Goal: Task Accomplishment & Management: Manage account settings

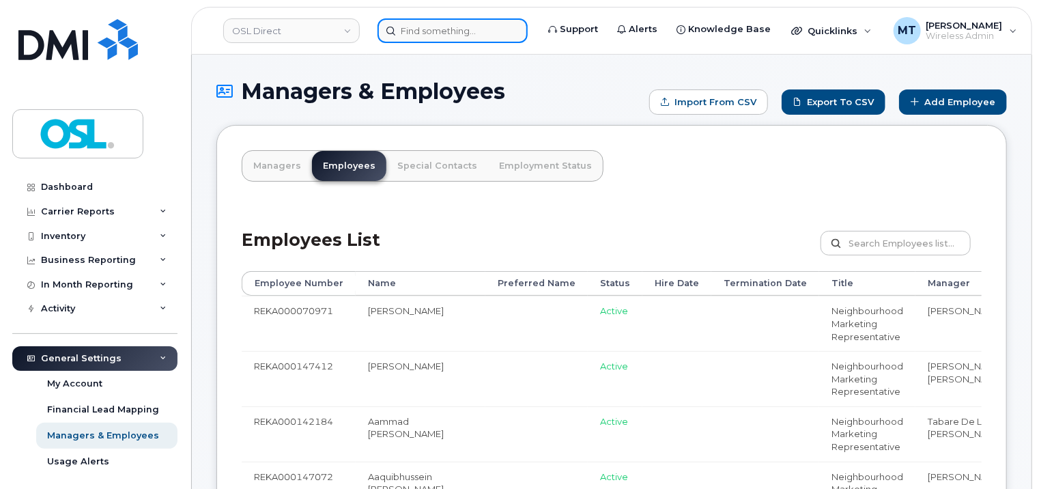
click at [450, 27] on input at bounding box center [452, 30] width 150 height 25
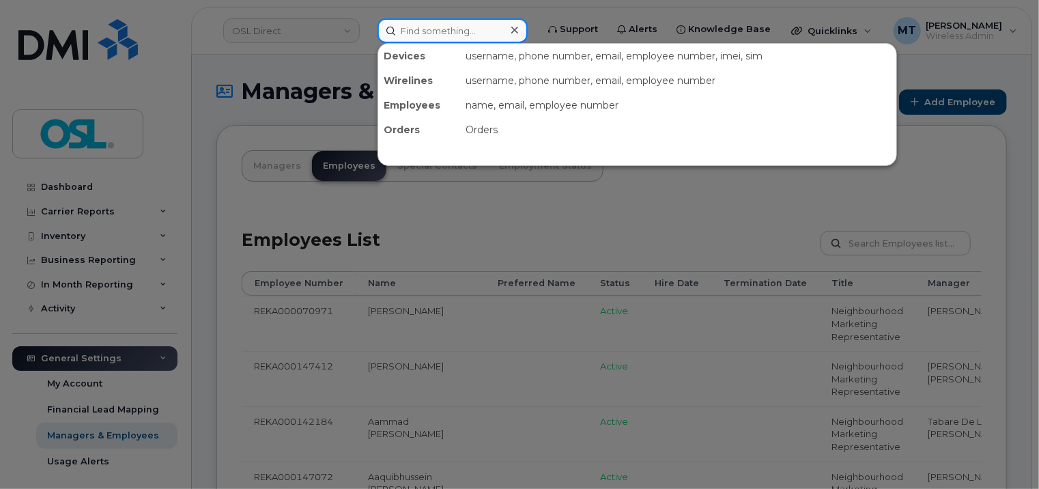
paste input "[PERSON_NAME][EMAIL_ADDRESS][PERSON_NAME][DOMAIN_NAME]"
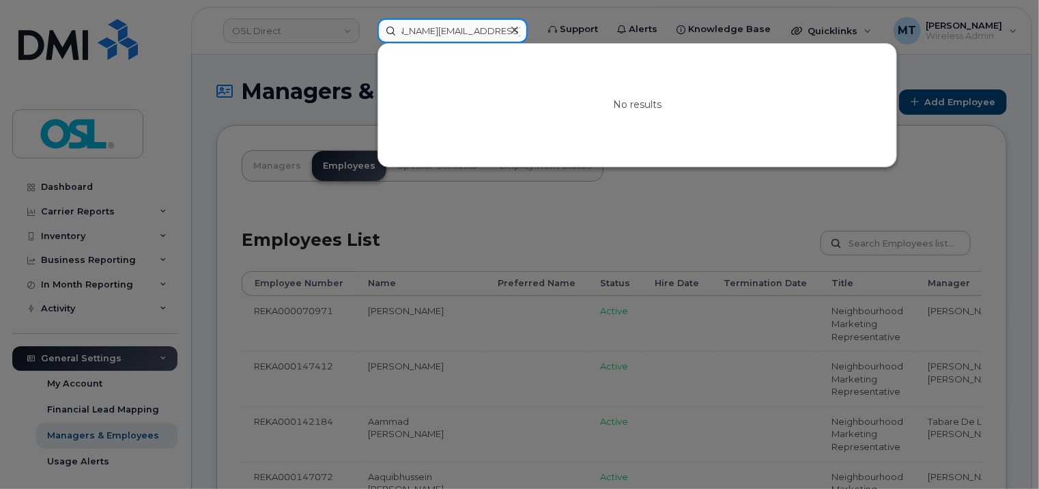
type input "[PERSON_NAME][EMAIL_ADDRESS][PERSON_NAME][DOMAIN_NAME]"
click at [513, 33] on icon at bounding box center [514, 30] width 7 height 11
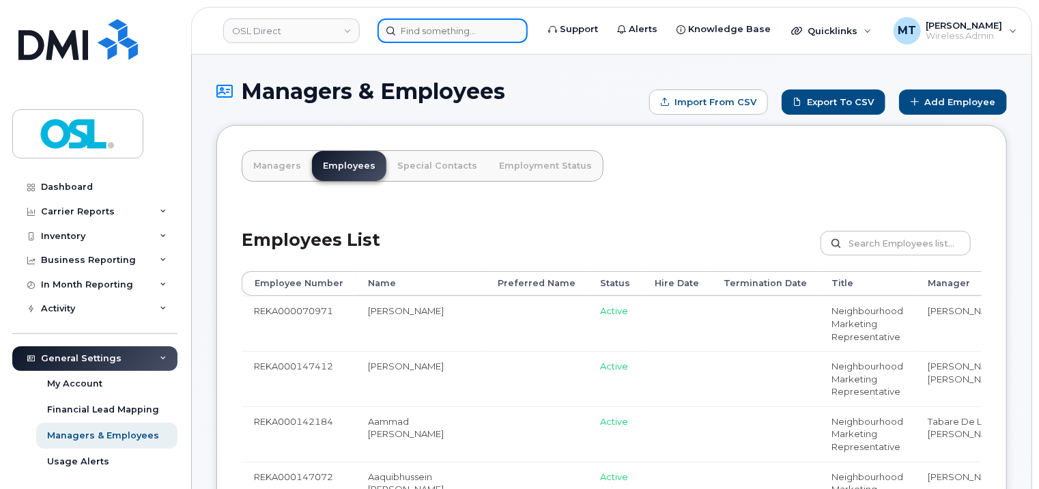
click at [453, 29] on input at bounding box center [452, 30] width 150 height 25
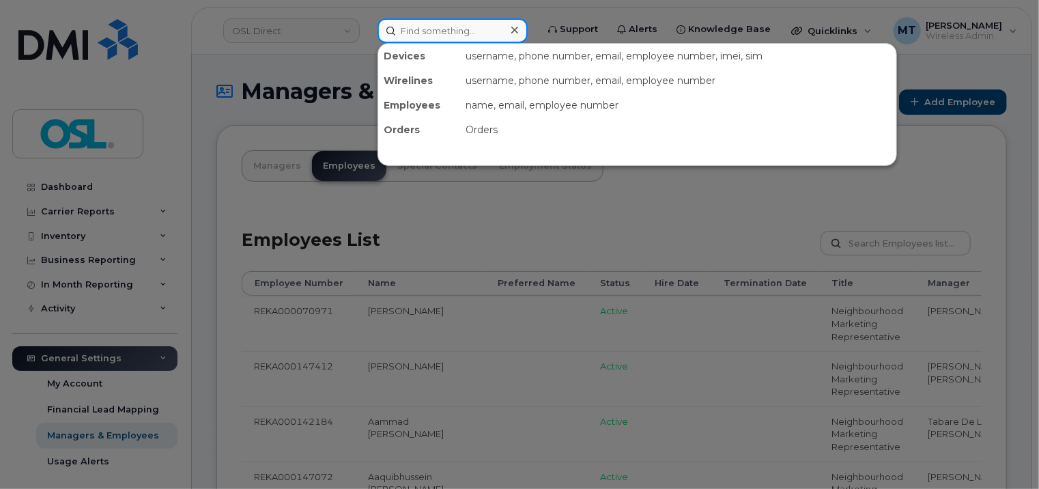
paste input "[PERSON_NAME][EMAIL_ADDRESS][PERSON_NAME][DOMAIN_NAME]"
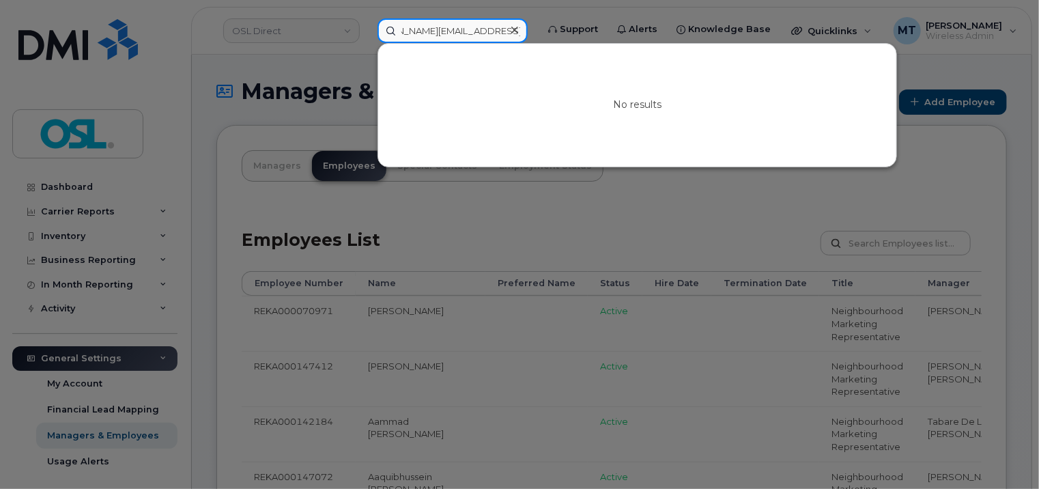
click at [453, 29] on input "[PERSON_NAME][EMAIL_ADDRESS][PERSON_NAME][DOMAIN_NAME]" at bounding box center [452, 30] width 150 height 25
type input "[PERSON_NAME][EMAIL_ADDRESS][PERSON_NAME][DOMAIN_NAME]"
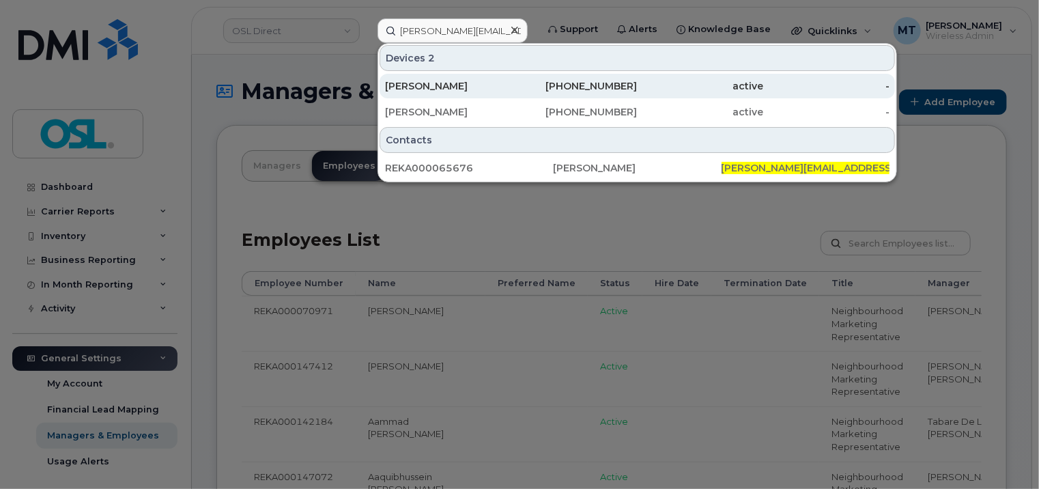
click at [476, 89] on div "[PERSON_NAME]" at bounding box center [448, 86] width 126 height 14
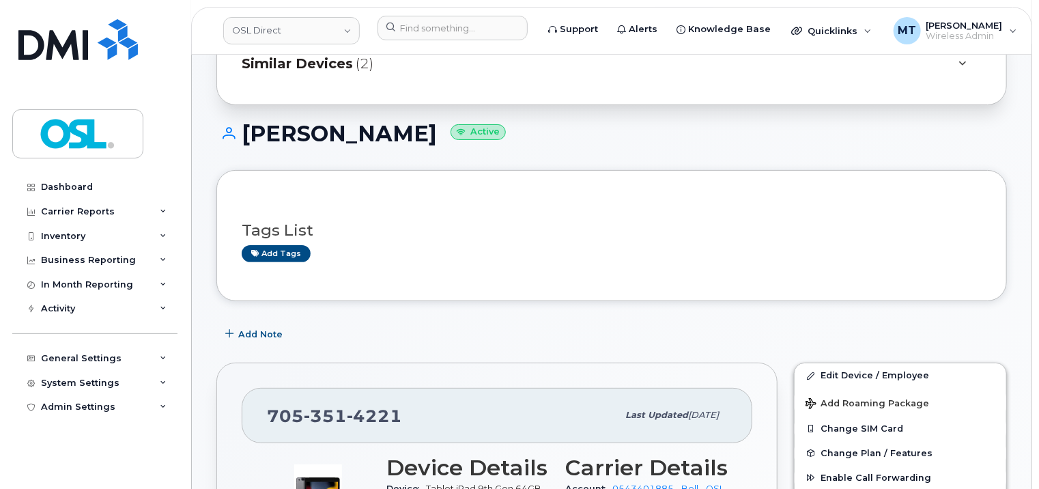
scroll to position [273, 0]
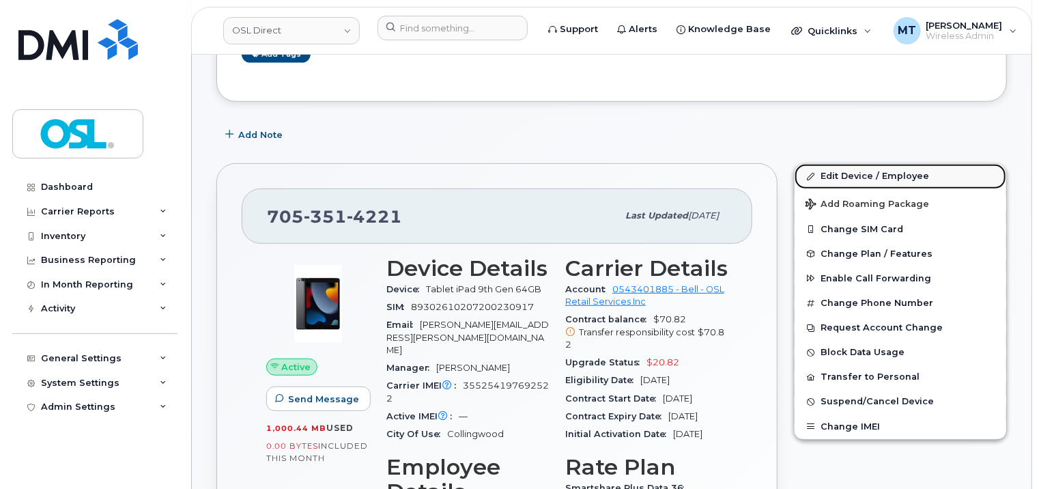
click at [878, 171] on link "Edit Device / Employee" at bounding box center [900, 176] width 212 height 25
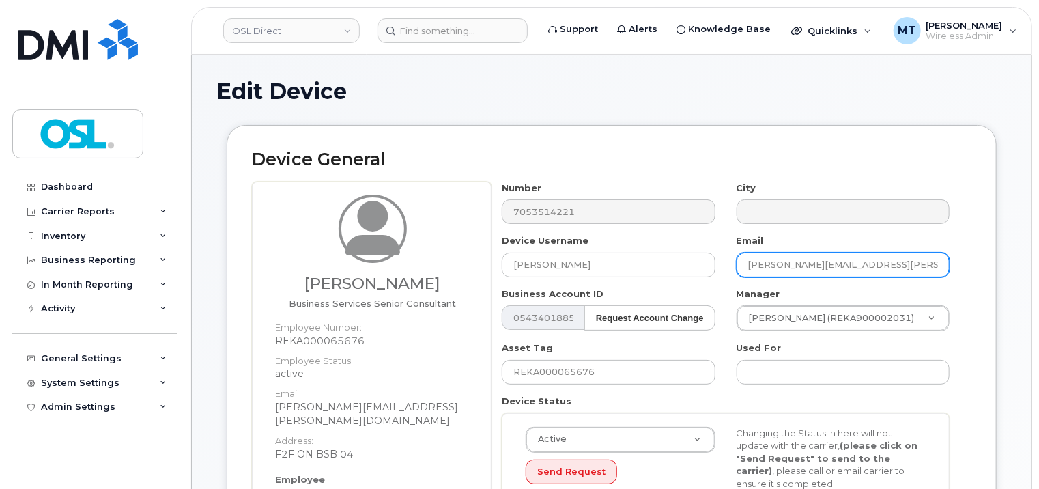
scroll to position [273, 0]
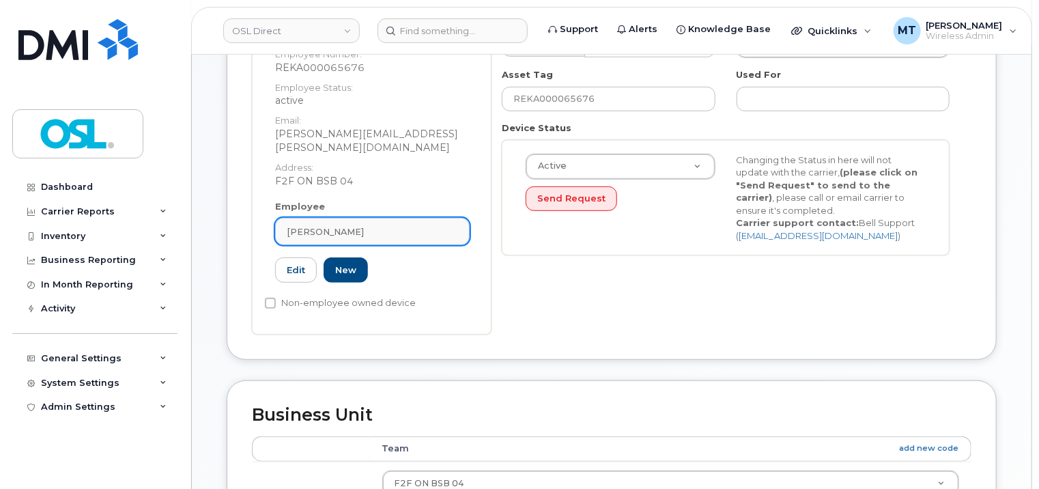
click at [381, 225] on div "[PERSON_NAME]" at bounding box center [372, 231] width 171 height 13
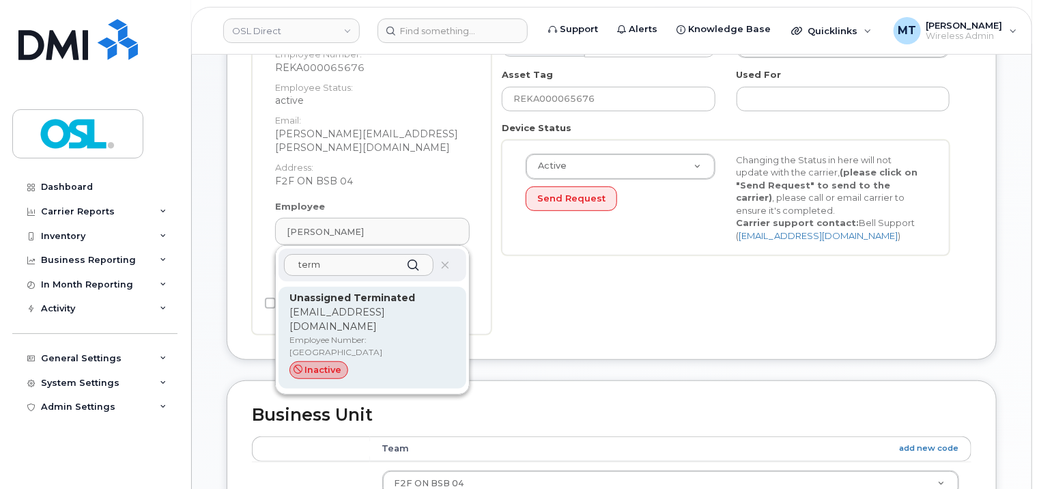
type input "term"
click at [383, 319] on div "Unassigned Terminated [EMAIL_ADDRESS][DOMAIN_NAME] Employee Number: UT inactive" at bounding box center [372, 337] width 166 height 93
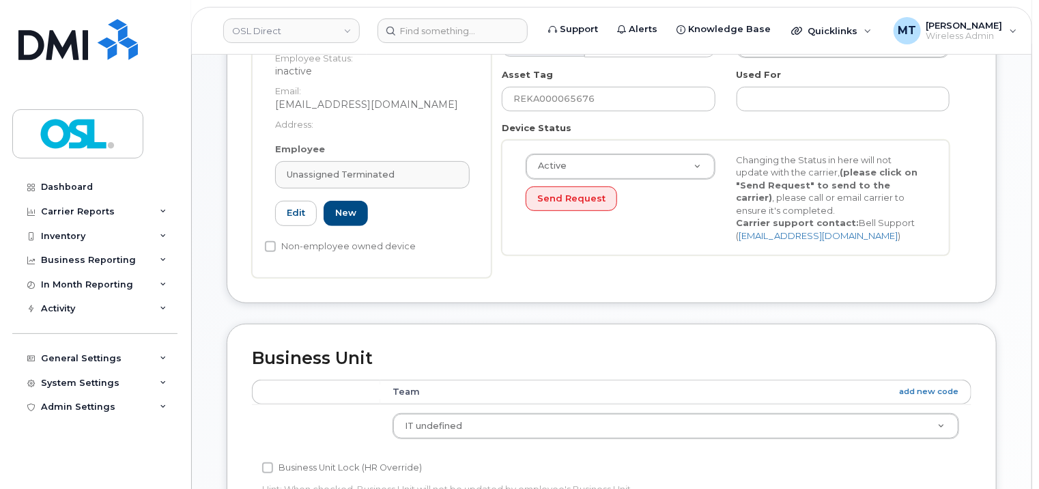
type input "UT"
type input "Unassigned Terminated"
type input "[EMAIL_ADDRESS][DOMAIN_NAME]"
type input "4117510"
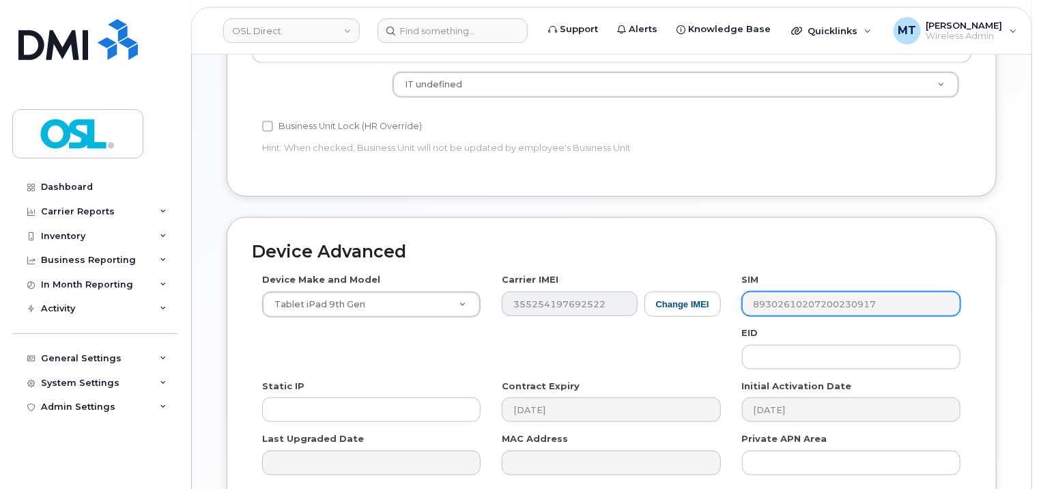
scroll to position [747, 0]
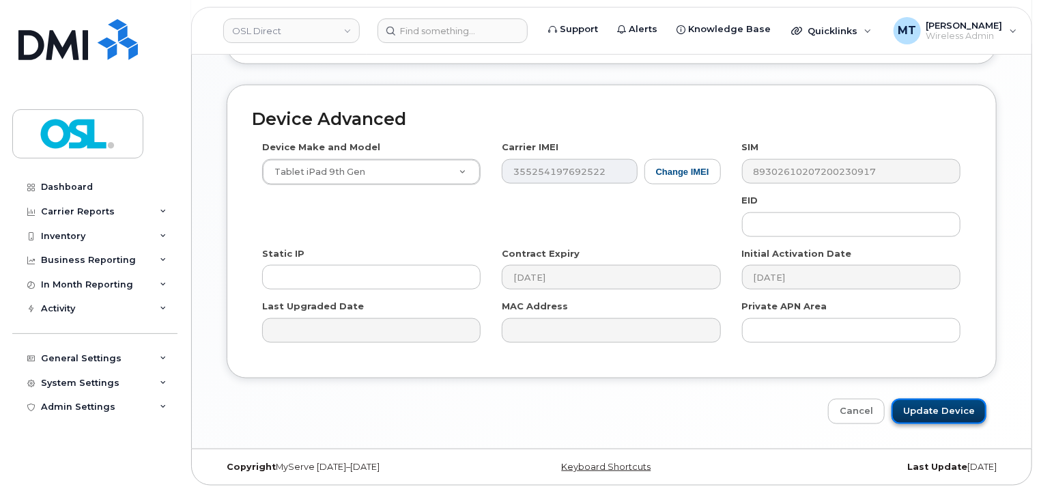
click at [936, 399] on input "Update Device" at bounding box center [938, 411] width 95 height 25
type input "Saving..."
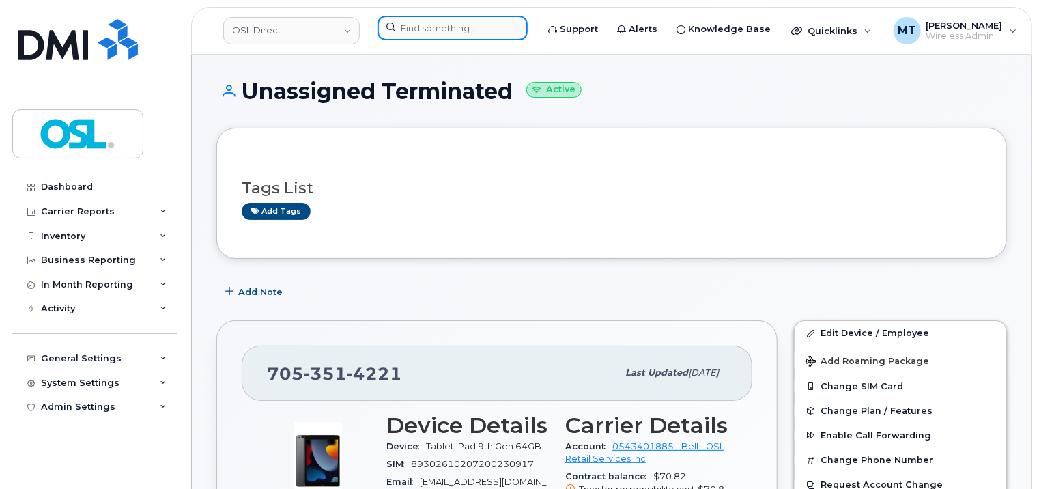
click at [442, 35] on input at bounding box center [452, 28] width 150 height 25
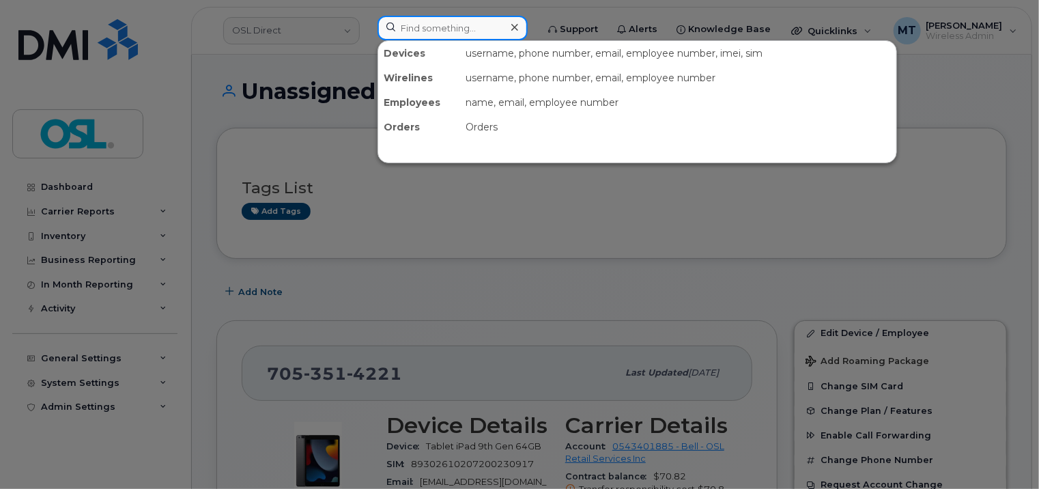
paste input "[PERSON_NAME][EMAIL_ADDRESS][PERSON_NAME][DOMAIN_NAME]"
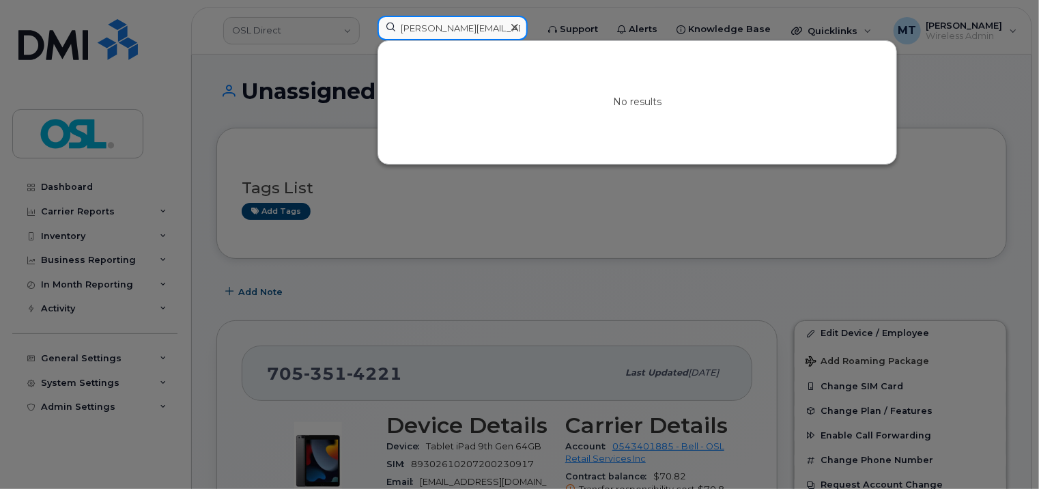
drag, startPoint x: 444, startPoint y: 31, endPoint x: 361, endPoint y: 30, distance: 83.3
click at [366, 30] on div "jaspreet.benipal@osldirect.com No results" at bounding box center [452, 31] width 172 height 30
click at [412, 29] on input "[PERSON_NAME][EMAIL_ADDRESS][PERSON_NAME][DOMAIN_NAME]" at bounding box center [452, 28] width 150 height 25
type input "[PERSON_NAME][EMAIL_ADDRESS][PERSON_NAME][DOMAIN_NAME]"
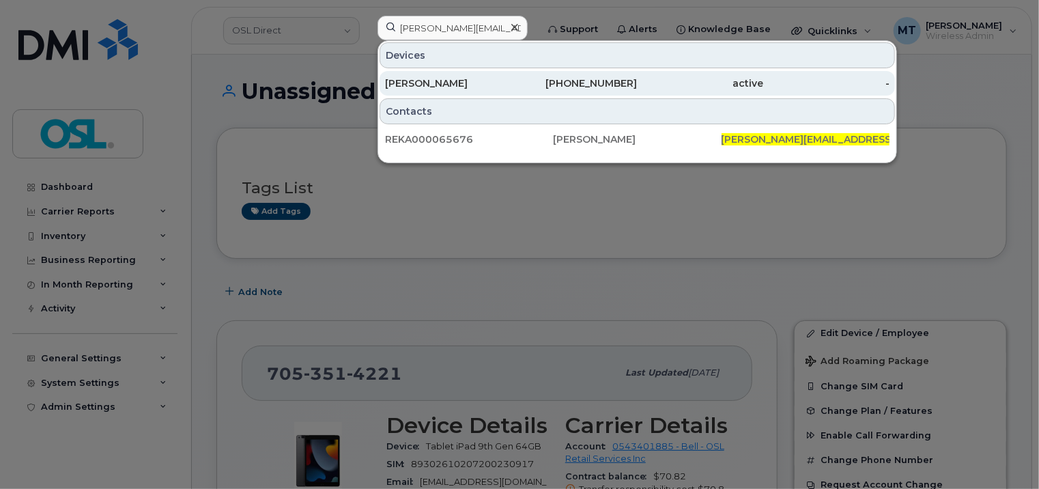
click at [483, 76] on div "[PERSON_NAME]" at bounding box center [448, 83] width 126 height 14
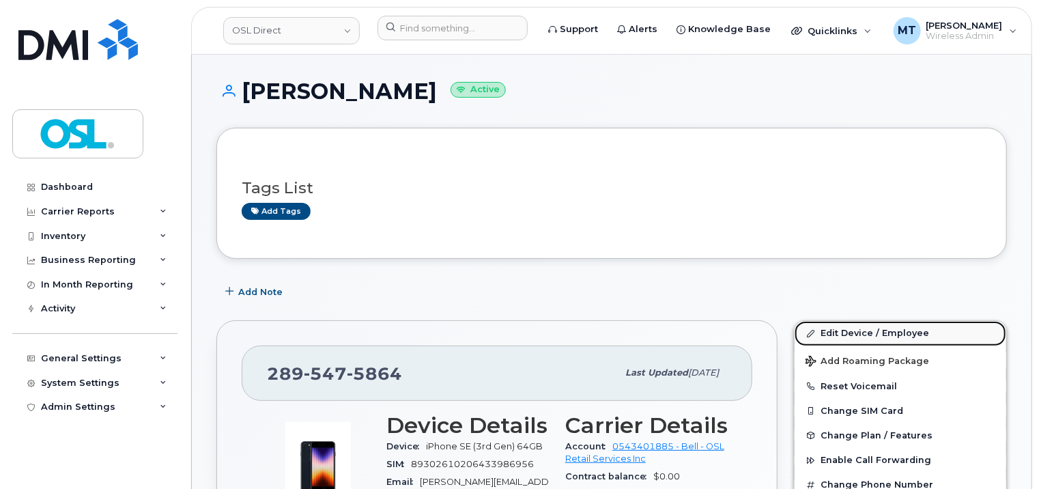
click at [874, 335] on link "Edit Device / Employee" at bounding box center [900, 333] width 212 height 25
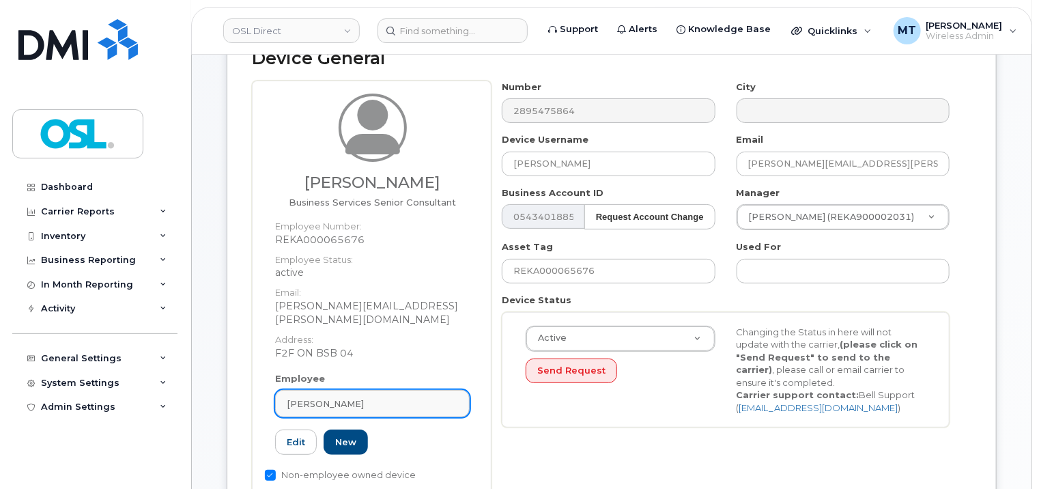
scroll to position [205, 0]
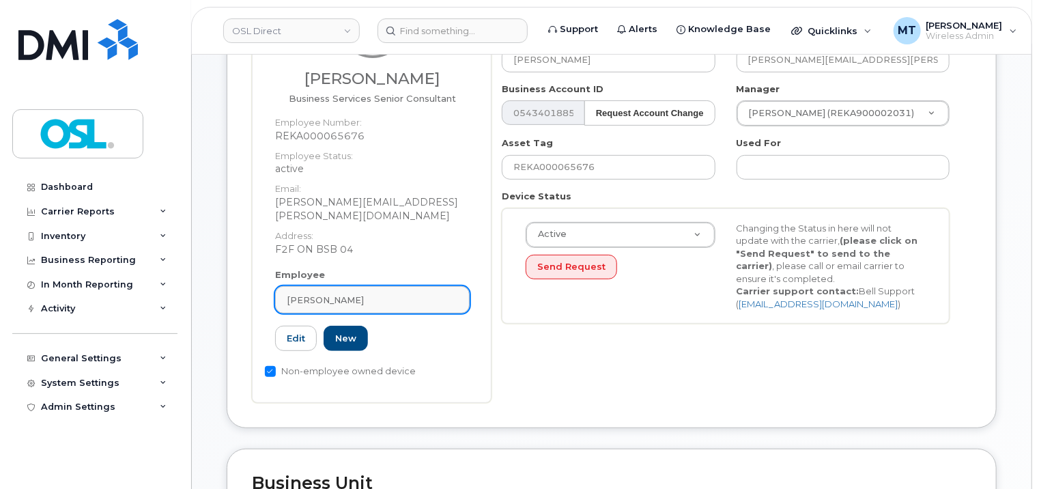
click at [334, 293] on span "[PERSON_NAME]" at bounding box center [325, 299] width 77 height 13
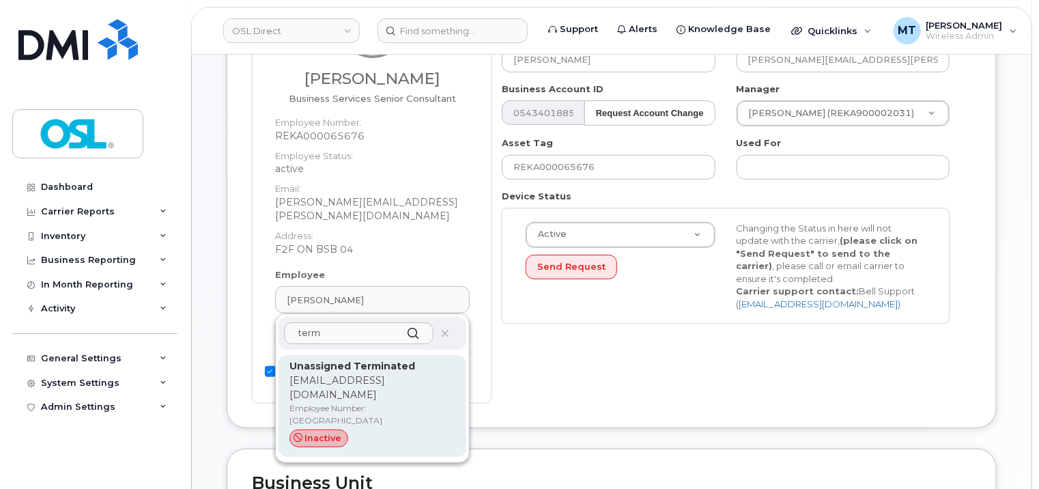
type input "term"
click at [351, 355] on div "Unassigned Terminated support_2@osldirect.com Employee Number: UT inactive" at bounding box center [372, 406] width 188 height 102
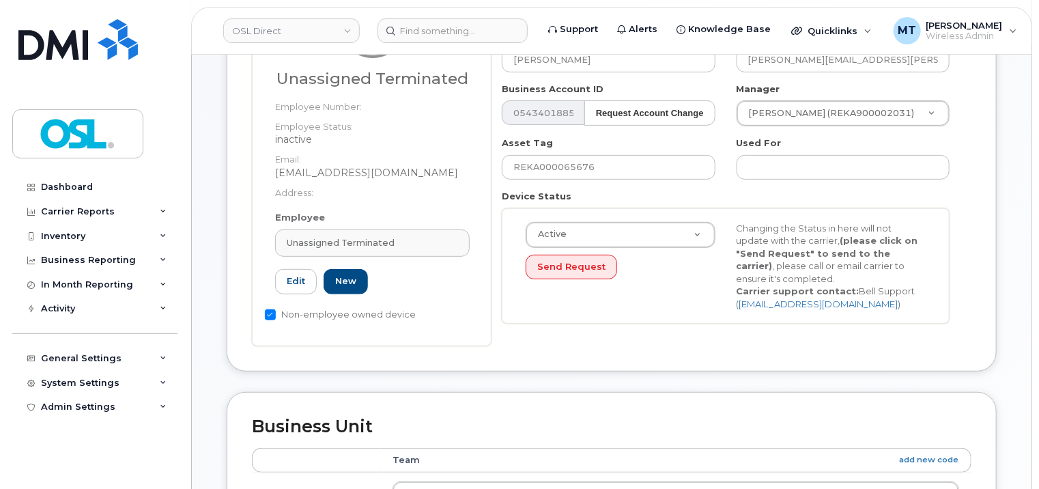
type input "UT"
type input "Unassigned Terminated"
type input "[EMAIL_ADDRESS][DOMAIN_NAME]"
type input "4117510"
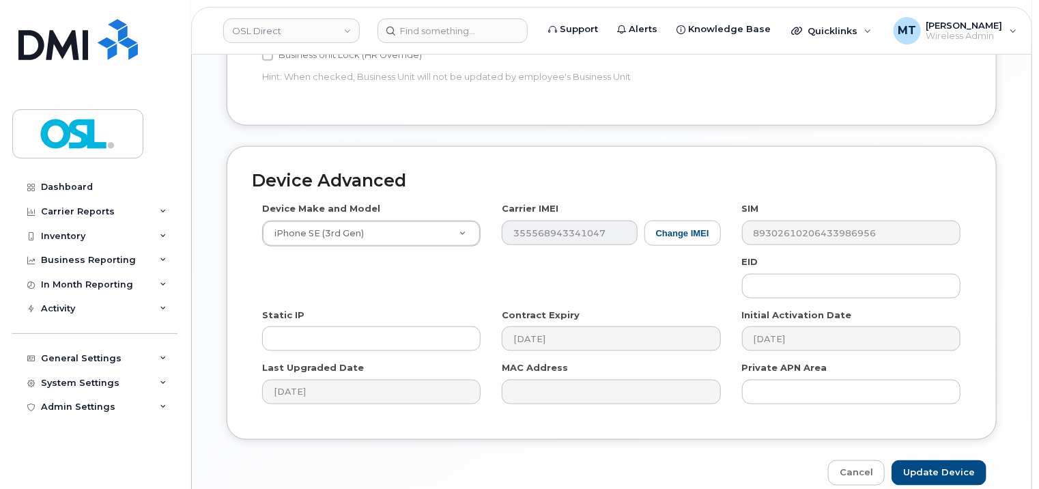
scroll to position [747, 0]
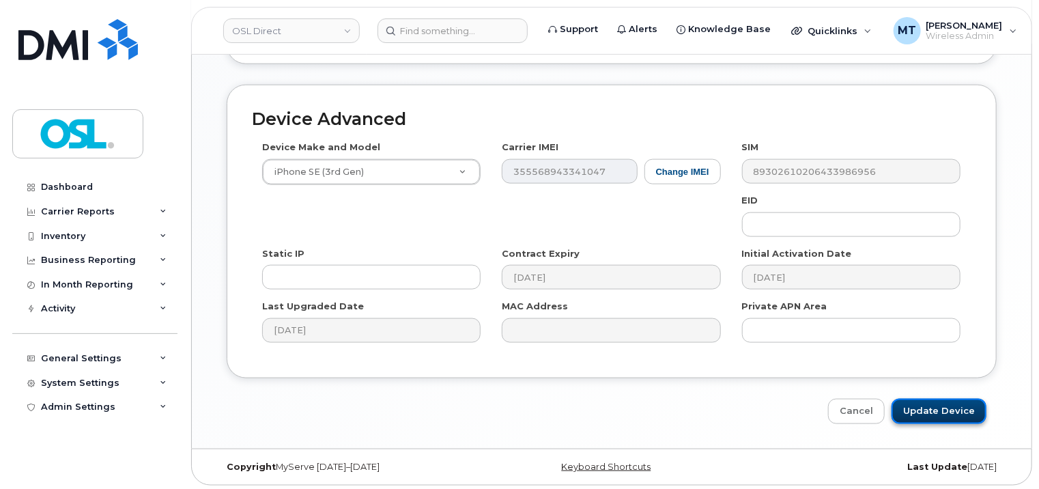
click at [947, 414] on input "Update Device" at bounding box center [938, 411] width 95 height 25
type input "Saving..."
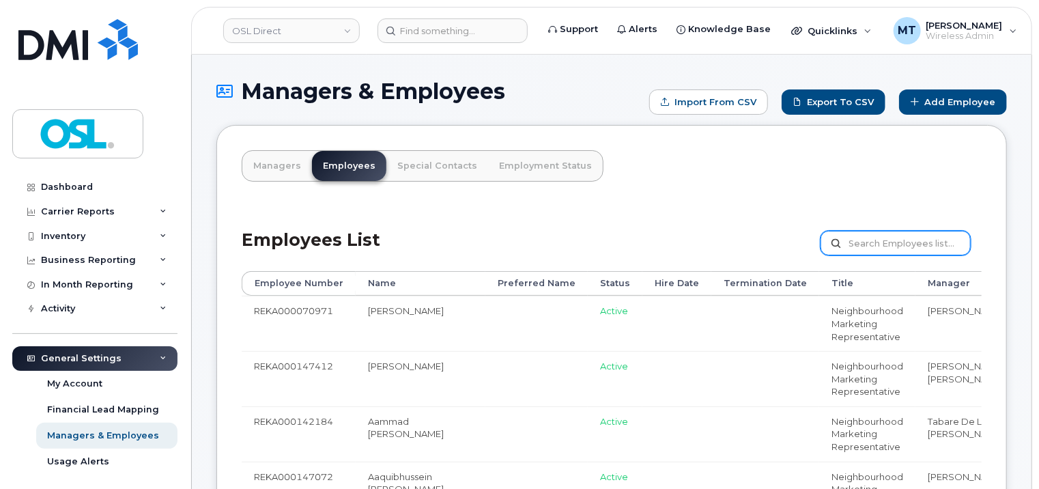
click at [902, 244] on input "text" at bounding box center [895, 243] width 150 height 25
paste input "REKA000065676"
type input "REKA000065676"
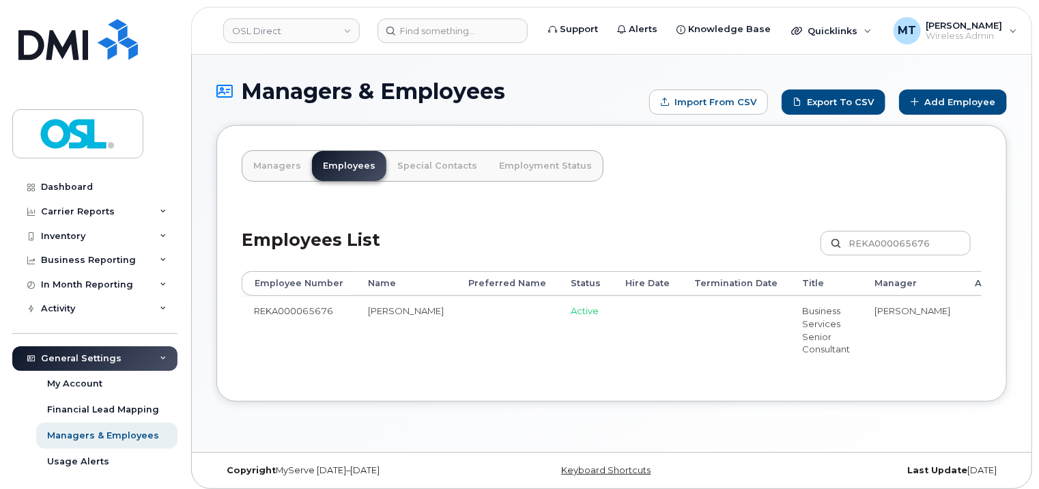
scroll to position [0, 129]
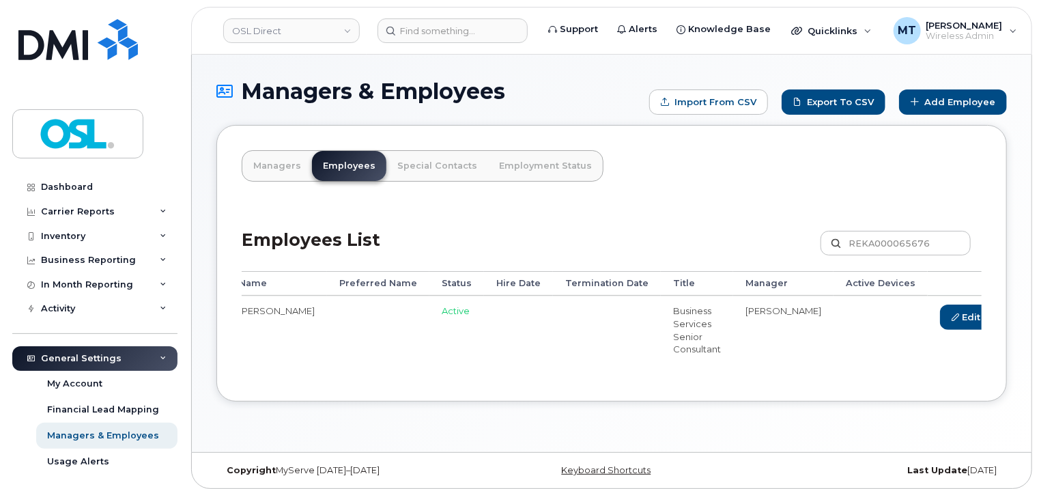
click at [997, 314] on link "Delete" at bounding box center [1030, 316] width 66 height 25
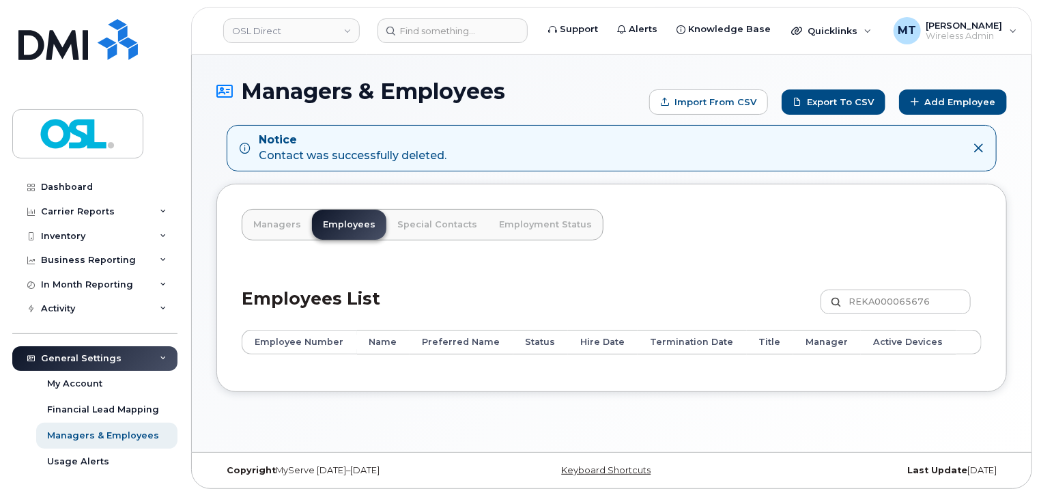
scroll to position [6, 0]
